Goal: Check status: Check status

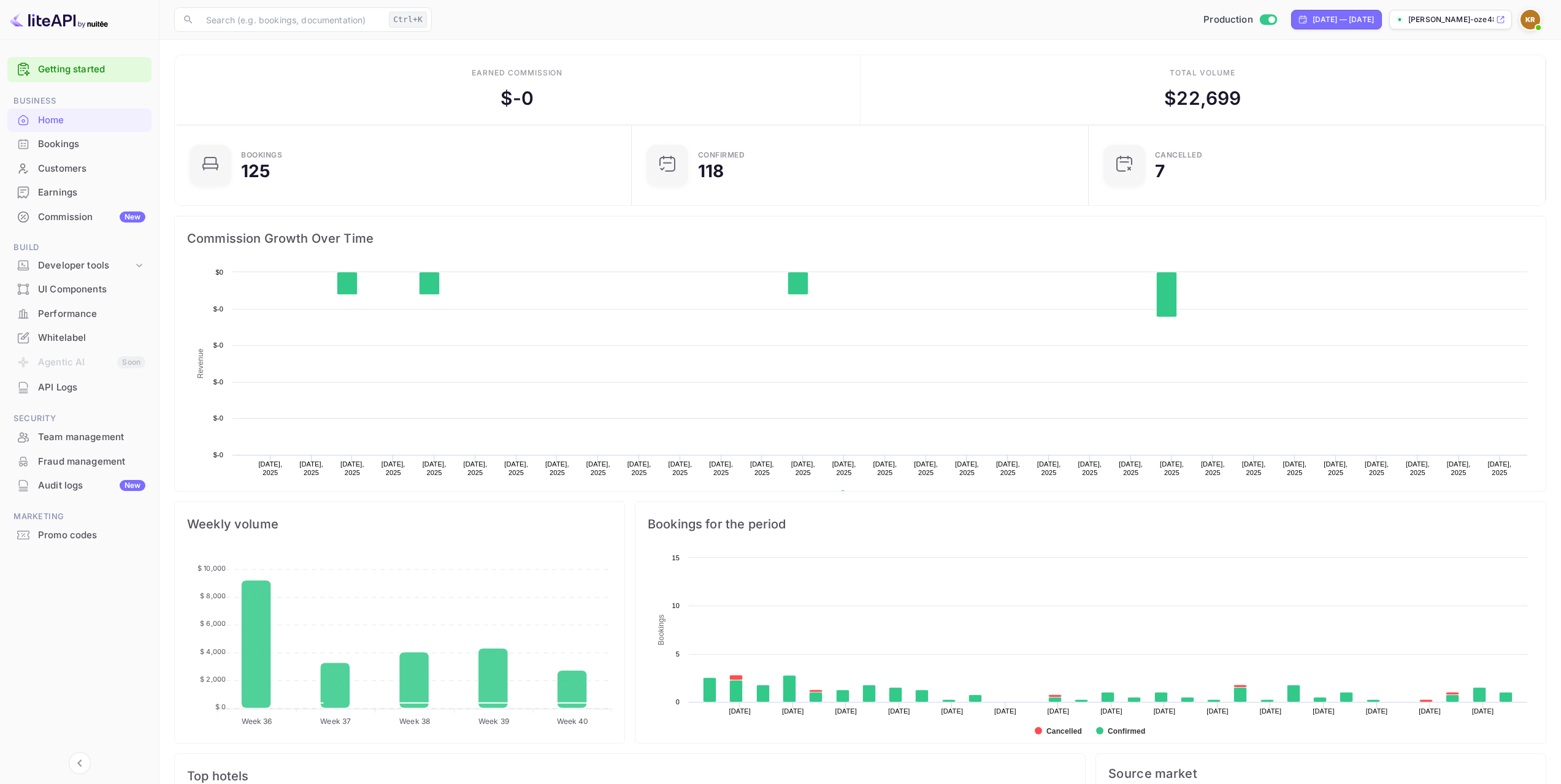
scroll to position [190, 440]
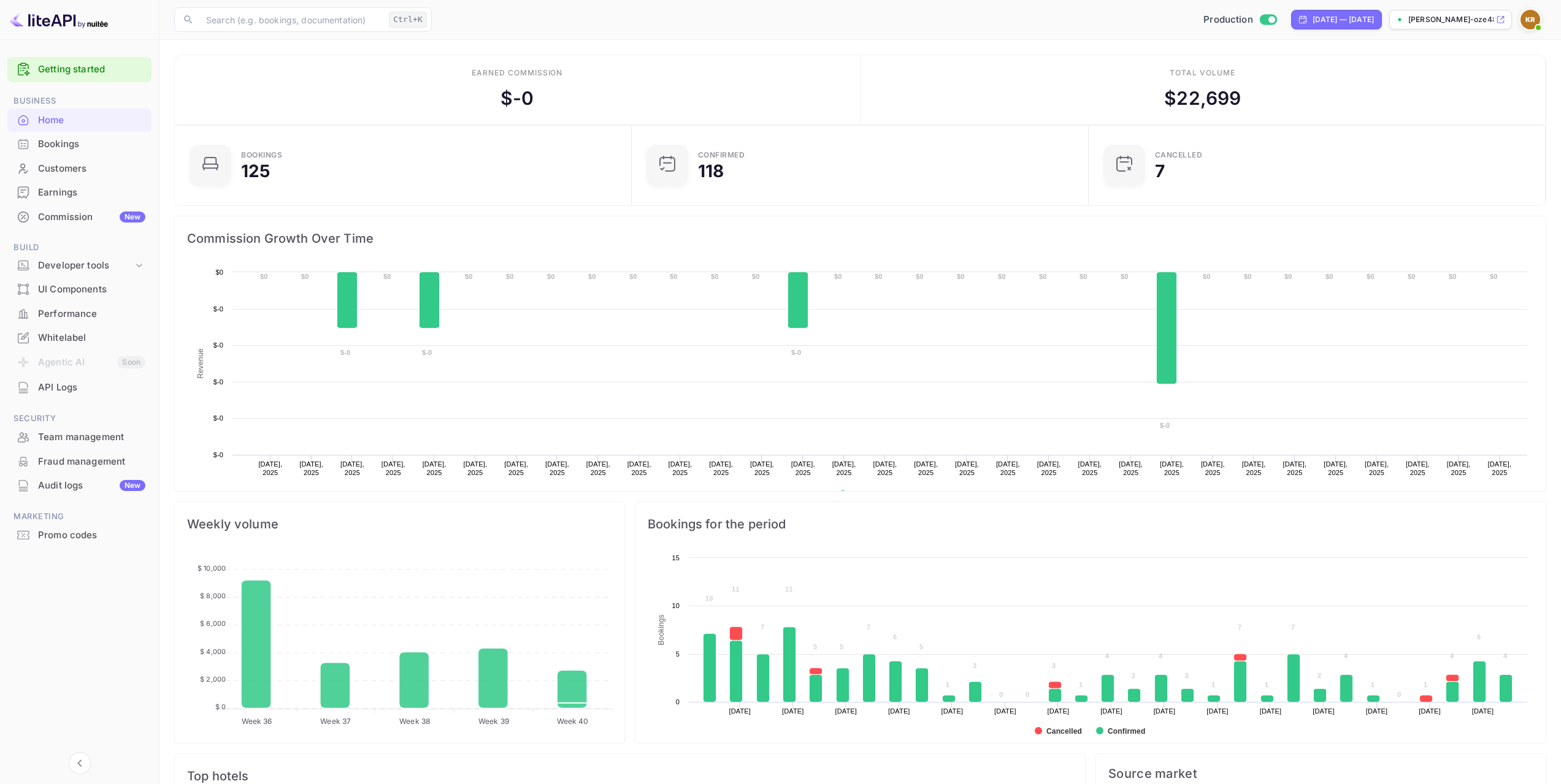
click at [98, 148] on div "Bookings" at bounding box center [91, 144] width 107 height 14
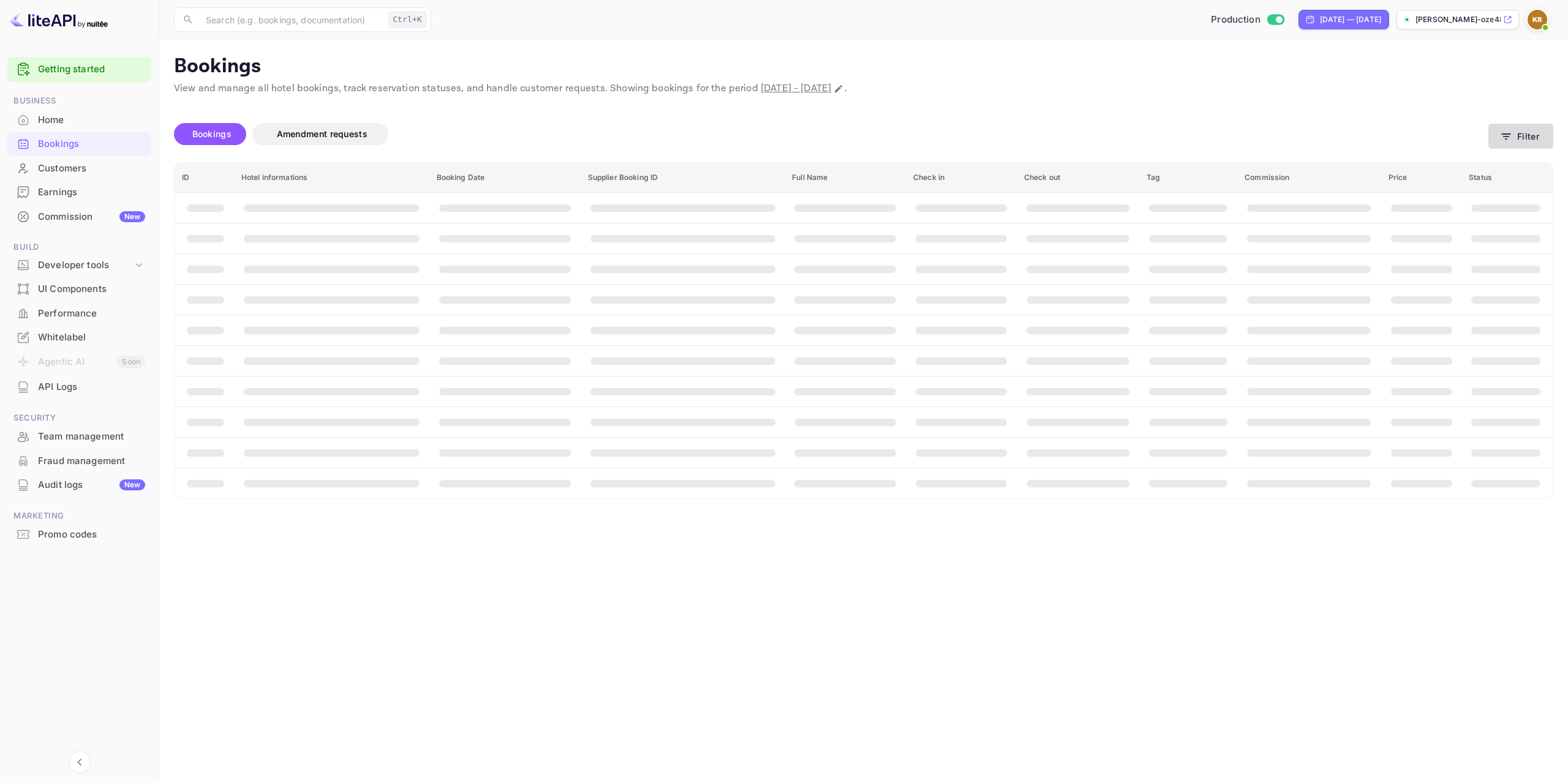
click at [1531, 135] on button "Filter" at bounding box center [1521, 136] width 65 height 25
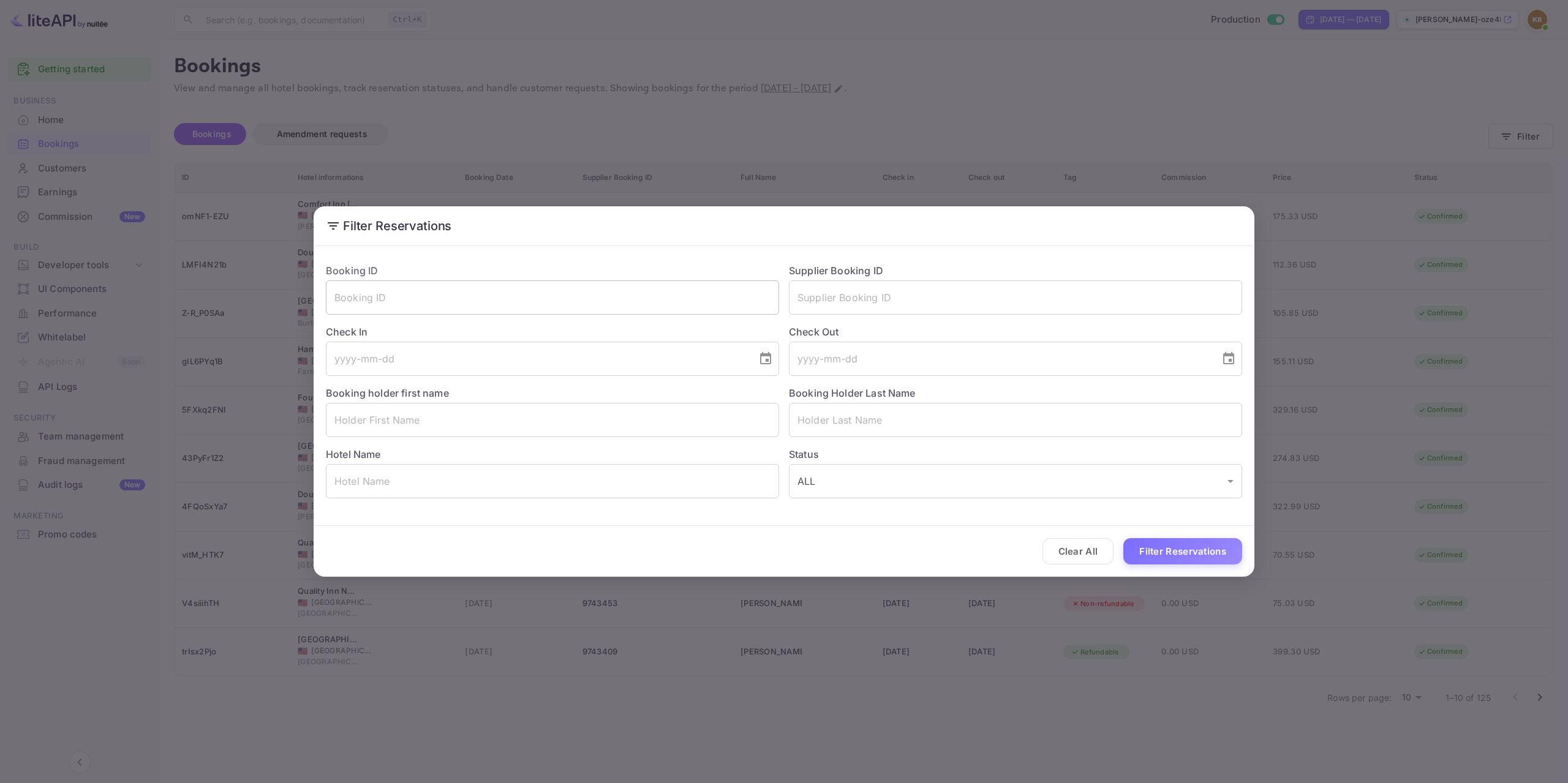
click at [570, 307] on input "text" at bounding box center [553, 298] width 453 height 34
paste input "xV4ngOAPp"
type input "xV4ngOAPp"
click at [1190, 550] on button "Filter Reservations" at bounding box center [1183, 551] width 119 height 26
click at [1287, 672] on div "Filter Reservations Booking ID xV4ngOAPp ​ Supplier Booking ID ​ Check In ​ Che…" at bounding box center [784, 391] width 1568 height 783
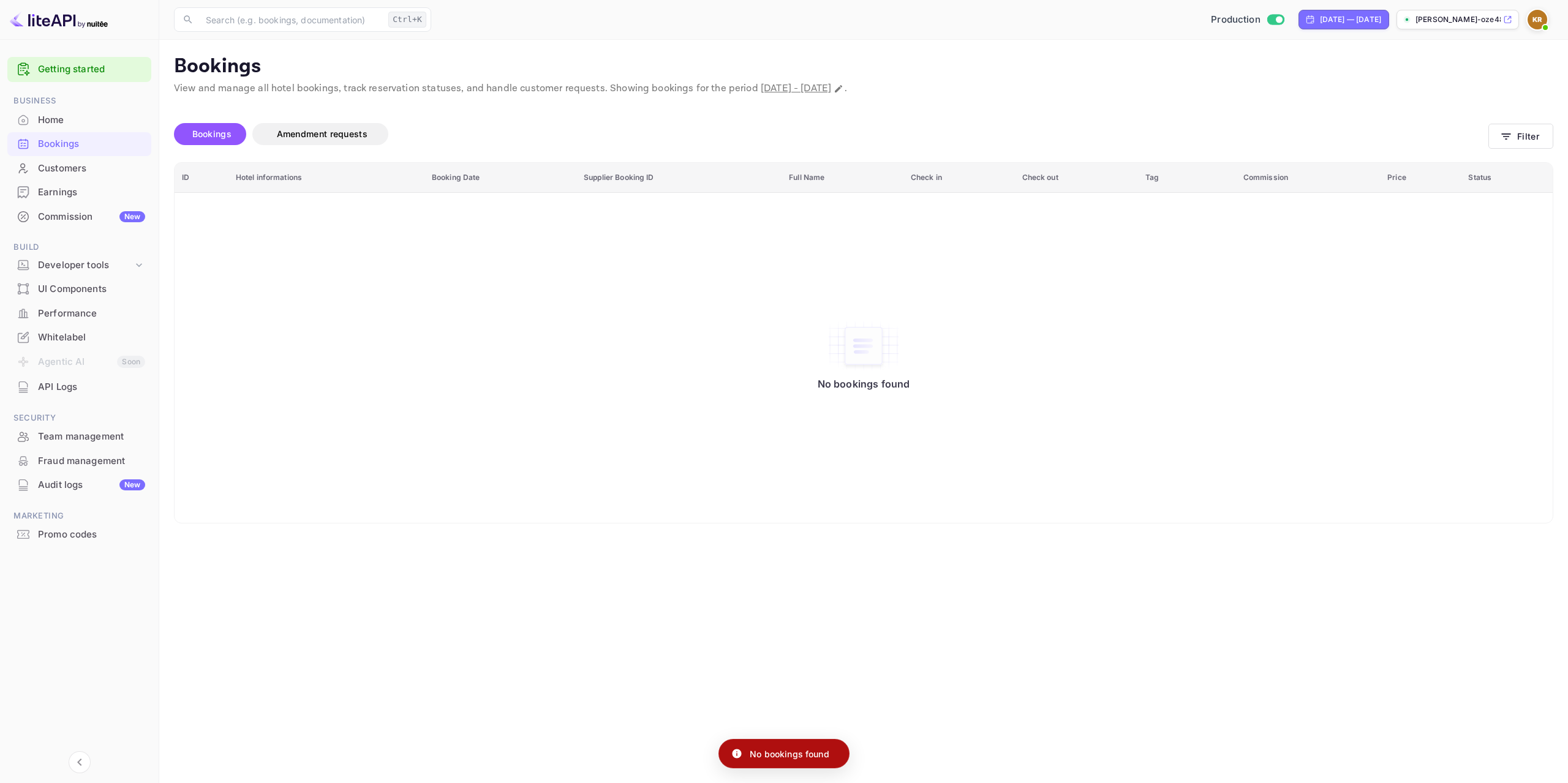
click at [1539, 13] on img at bounding box center [1537, 19] width 19 height 19
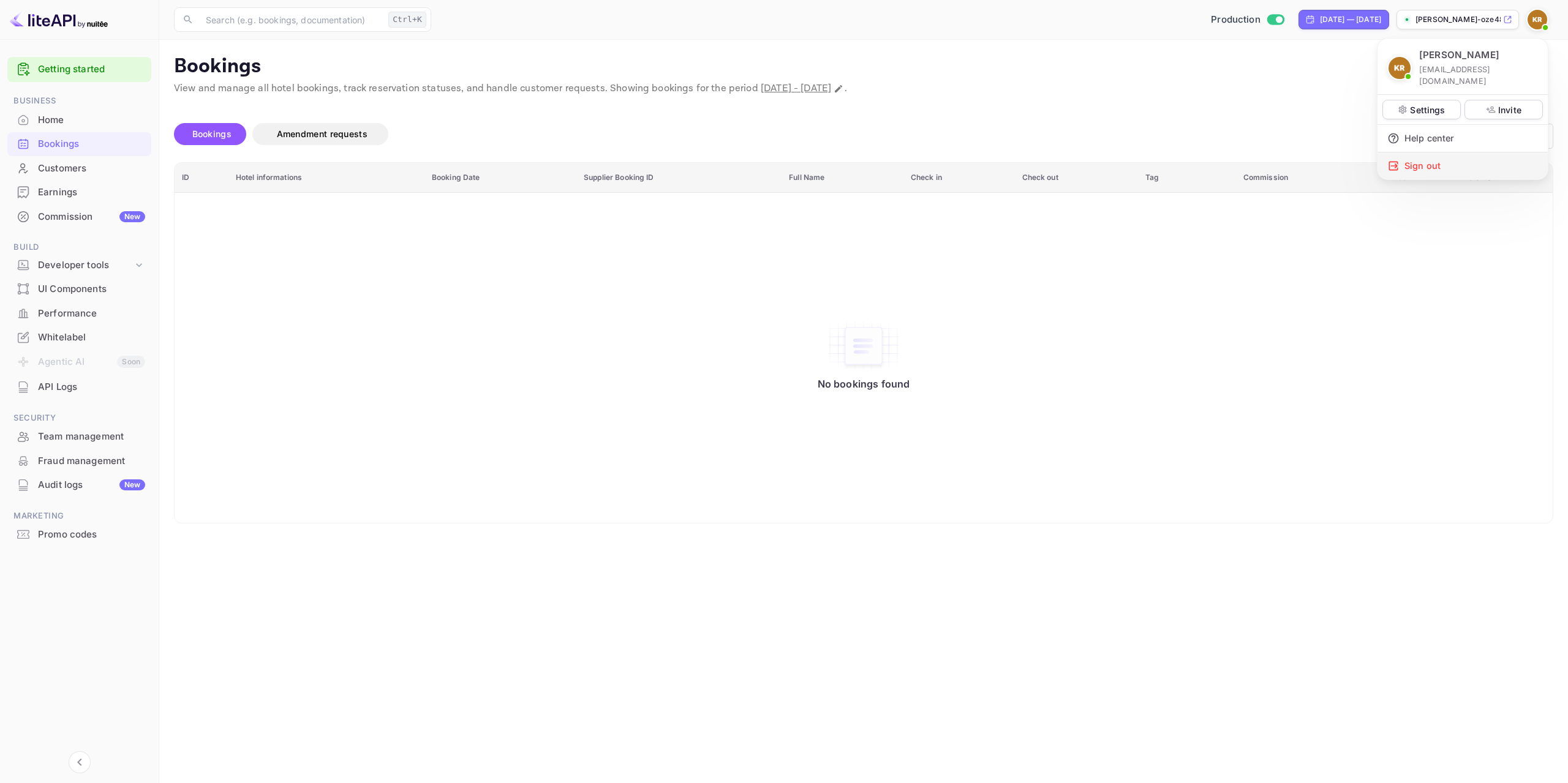
click at [1422, 159] on div "Sign out" at bounding box center [1463, 166] width 171 height 27
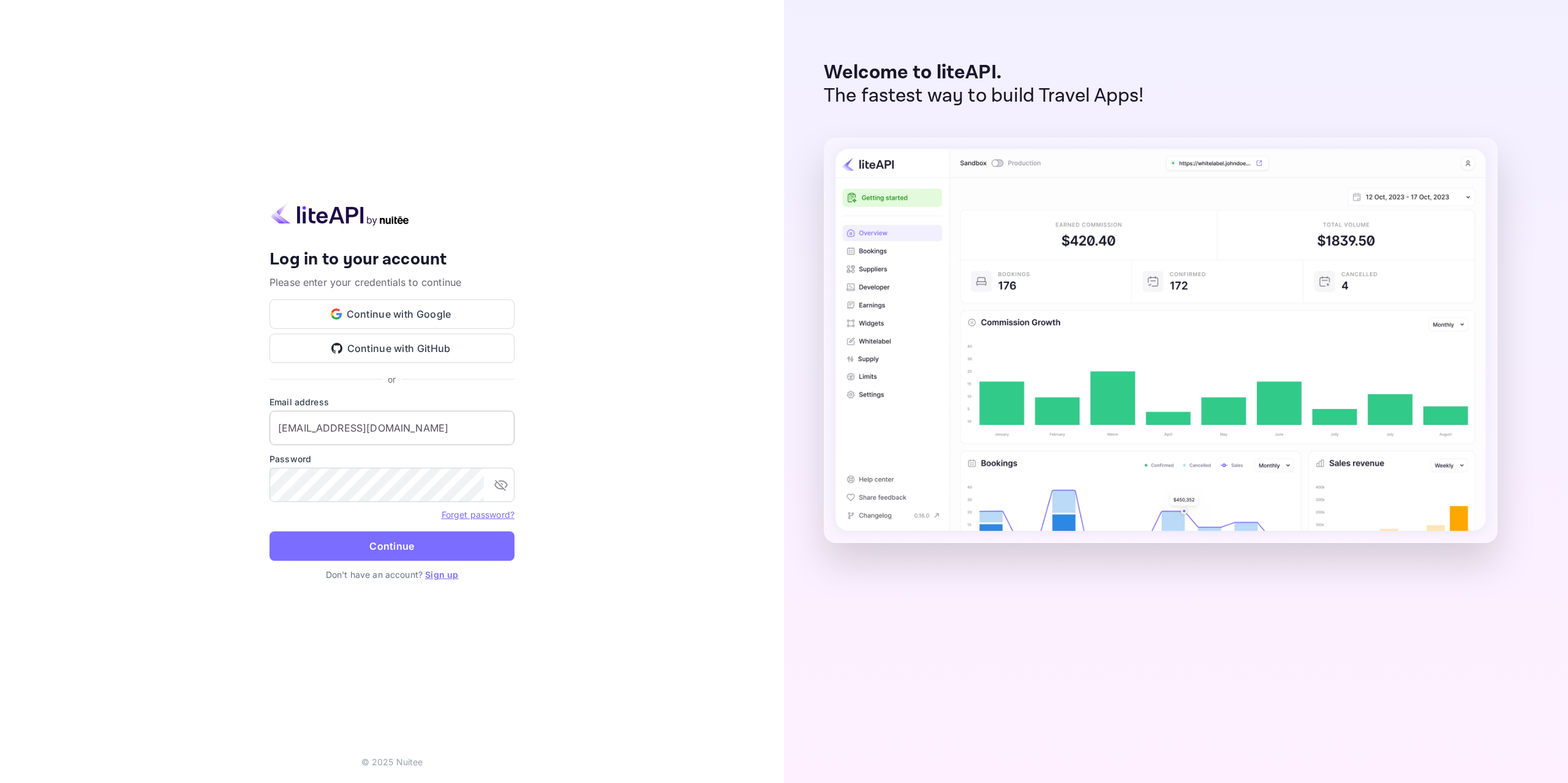
click at [456, 431] on input "[EMAIL_ADDRESS][DOMAIN_NAME]" at bounding box center [392, 428] width 245 height 34
click at [441, 430] on input "[EMAIL_ADDRESS][DOMAIN_NAME]" at bounding box center [392, 428] width 245 height 34
type input "[EMAIL_ADDRESS][DOMAIN_NAME]"
click at [404, 559] on button "Continue" at bounding box center [392, 546] width 245 height 29
